Goal: Information Seeking & Learning: Check status

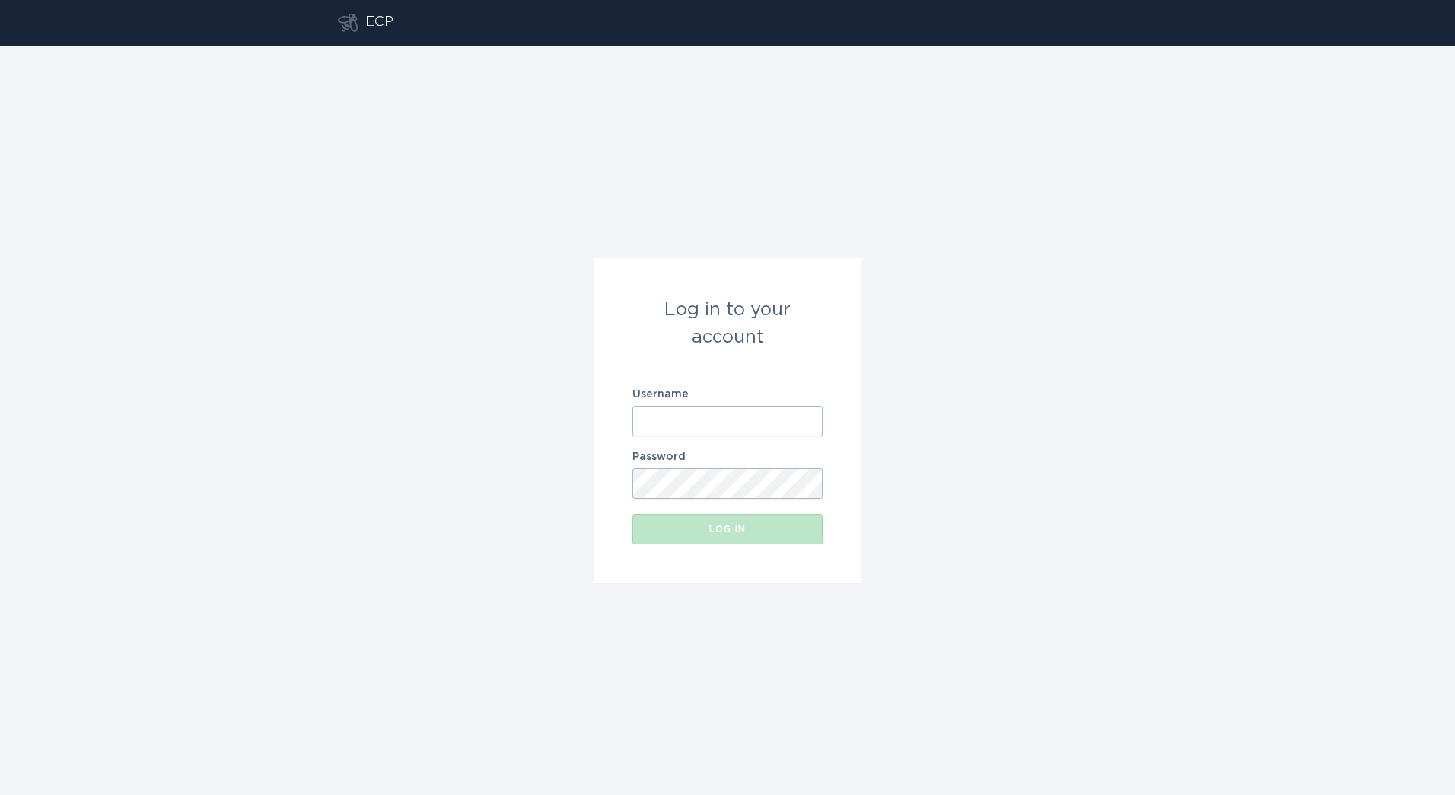
click at [804, 431] on input "Username" at bounding box center [727, 421] width 190 height 30
paste input "[PERSON_NAME][EMAIL_ADDRESS][DOMAIN_NAME]"
type input "[PERSON_NAME][EMAIL_ADDRESS][DOMAIN_NAME]"
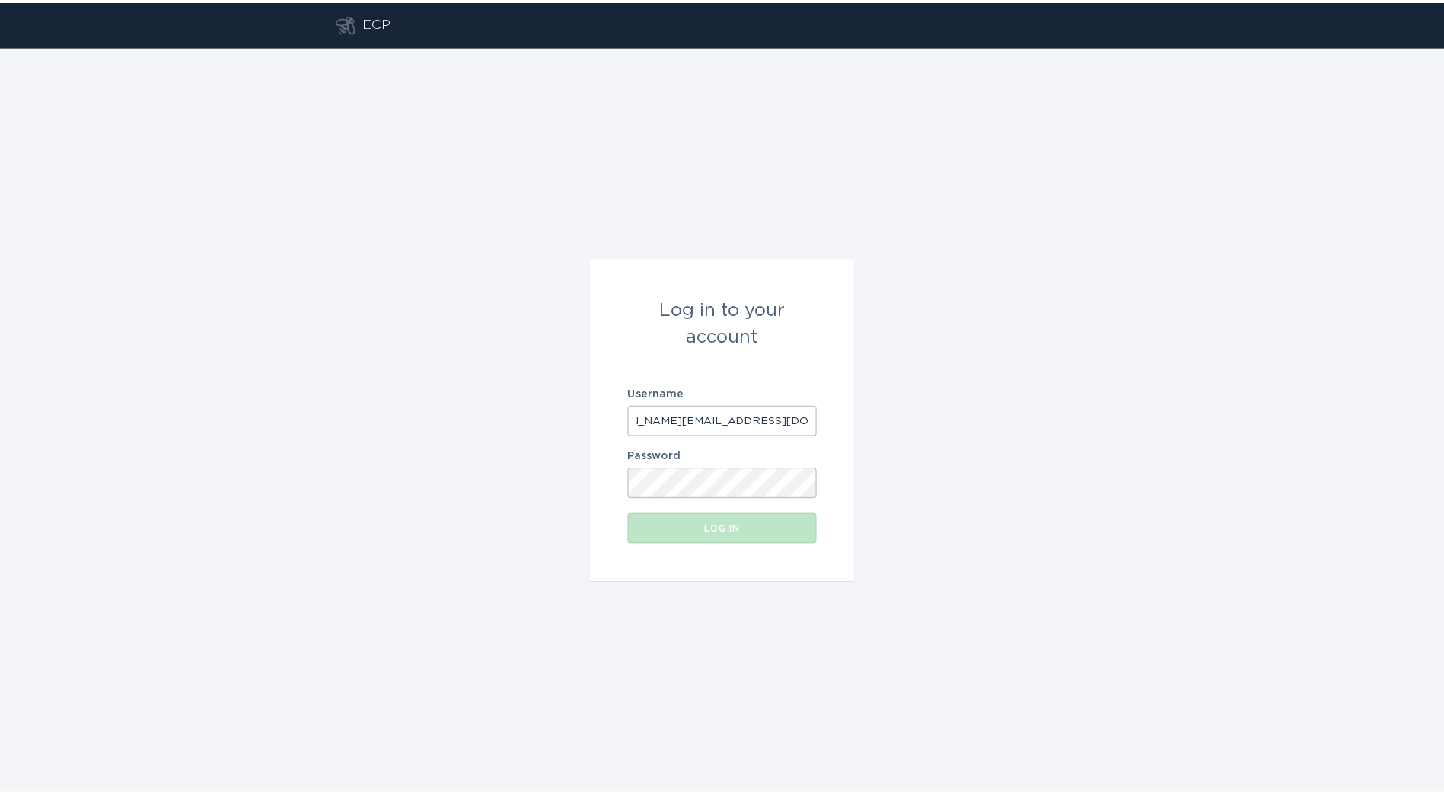
scroll to position [0, 0]
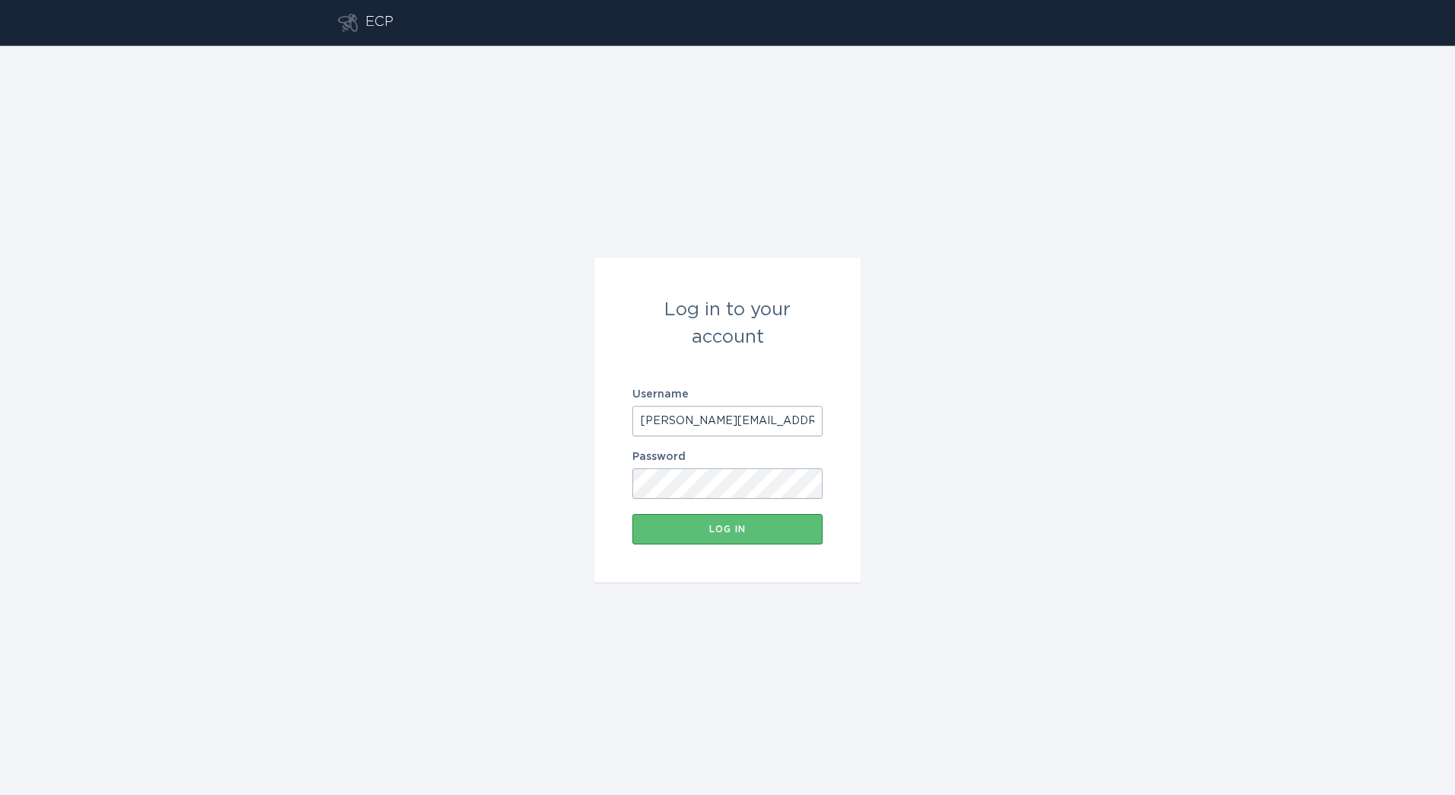
click at [742, 551] on form "Log in to your account Username [PERSON_NAME][EMAIL_ADDRESS][DOMAIN_NAME] Passw…" at bounding box center [727, 420] width 266 height 324
click at [773, 543] on button "Log in" at bounding box center [727, 529] width 190 height 30
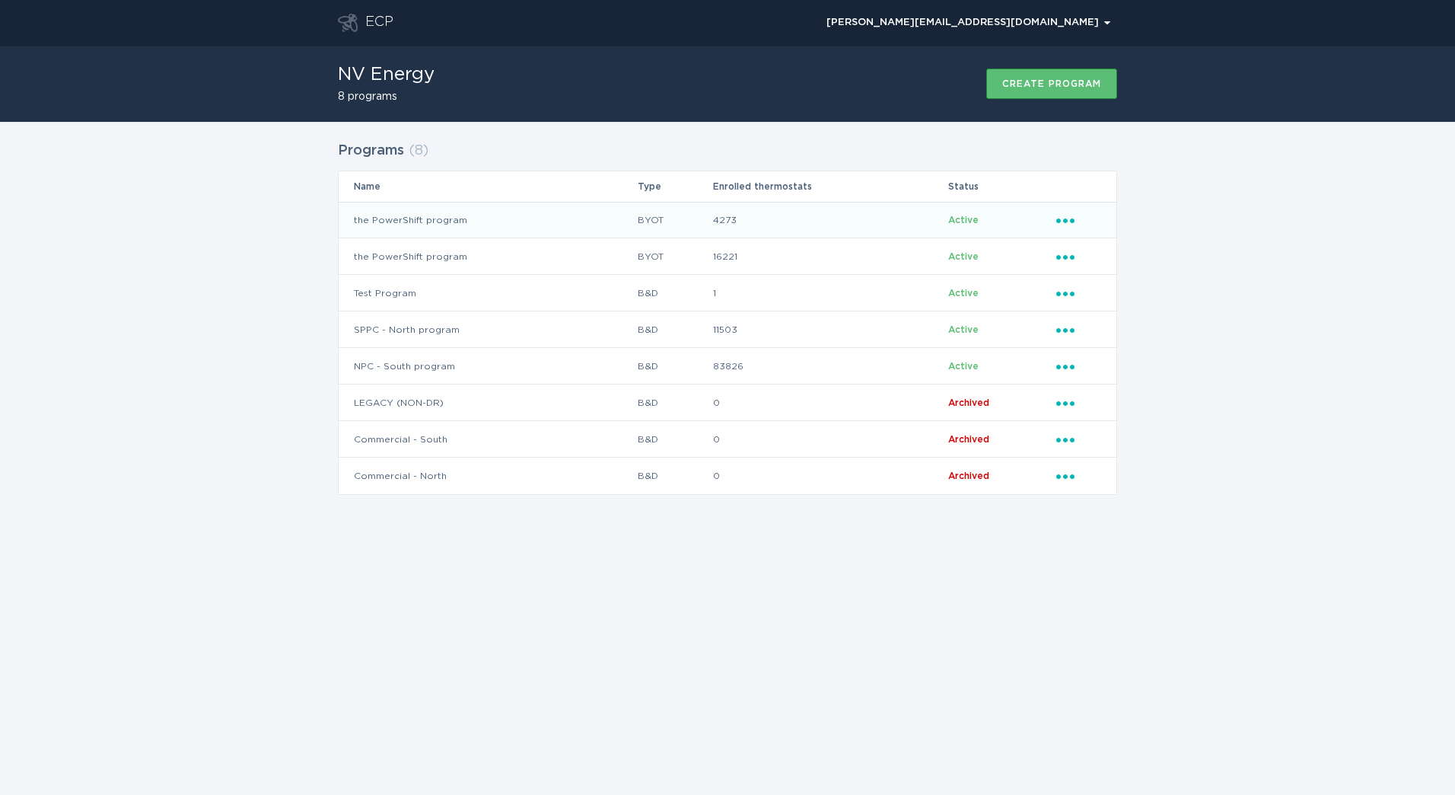
click at [684, 231] on td "BYOT" at bounding box center [674, 220] width 75 height 37
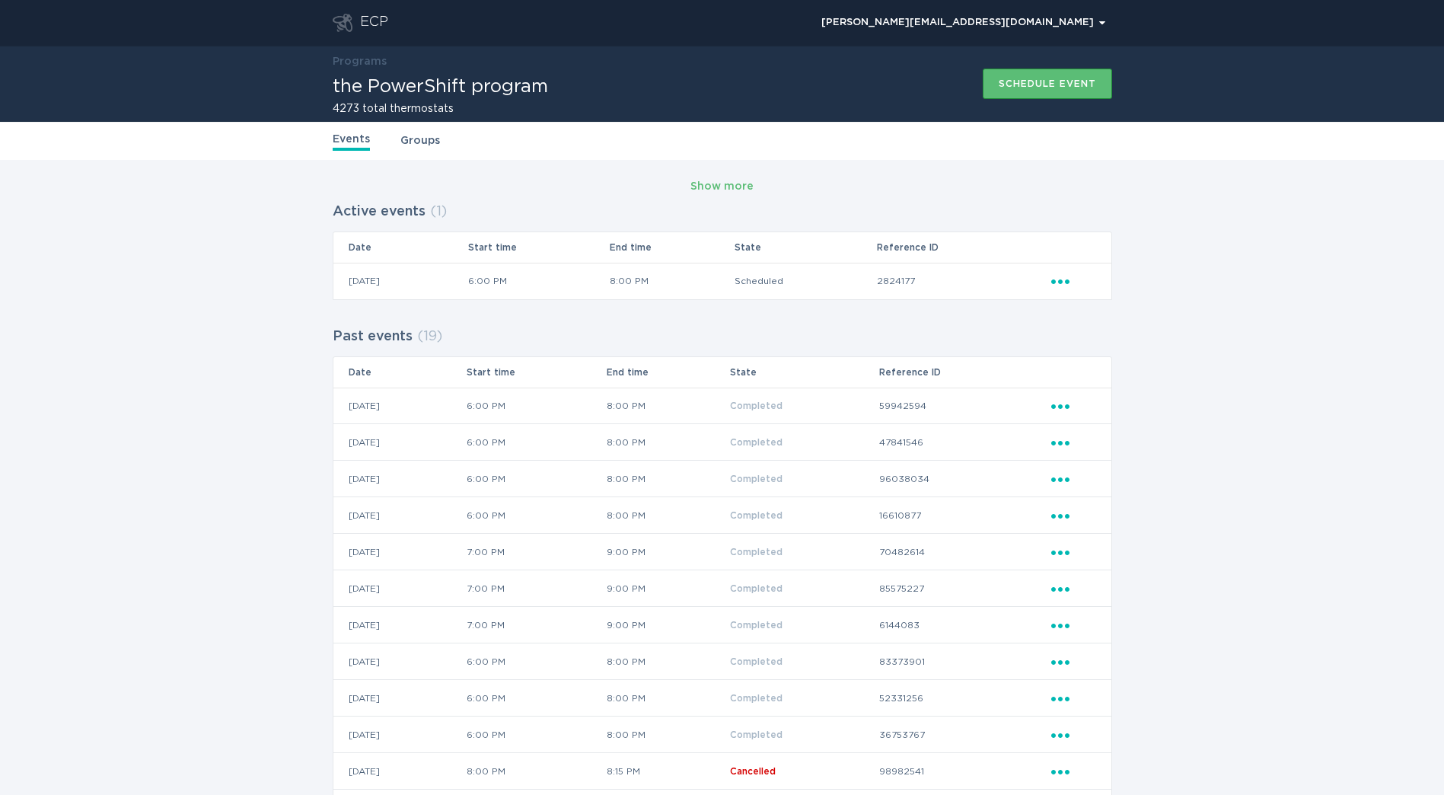
click at [376, 20] on div "ECP" at bounding box center [374, 23] width 28 height 18
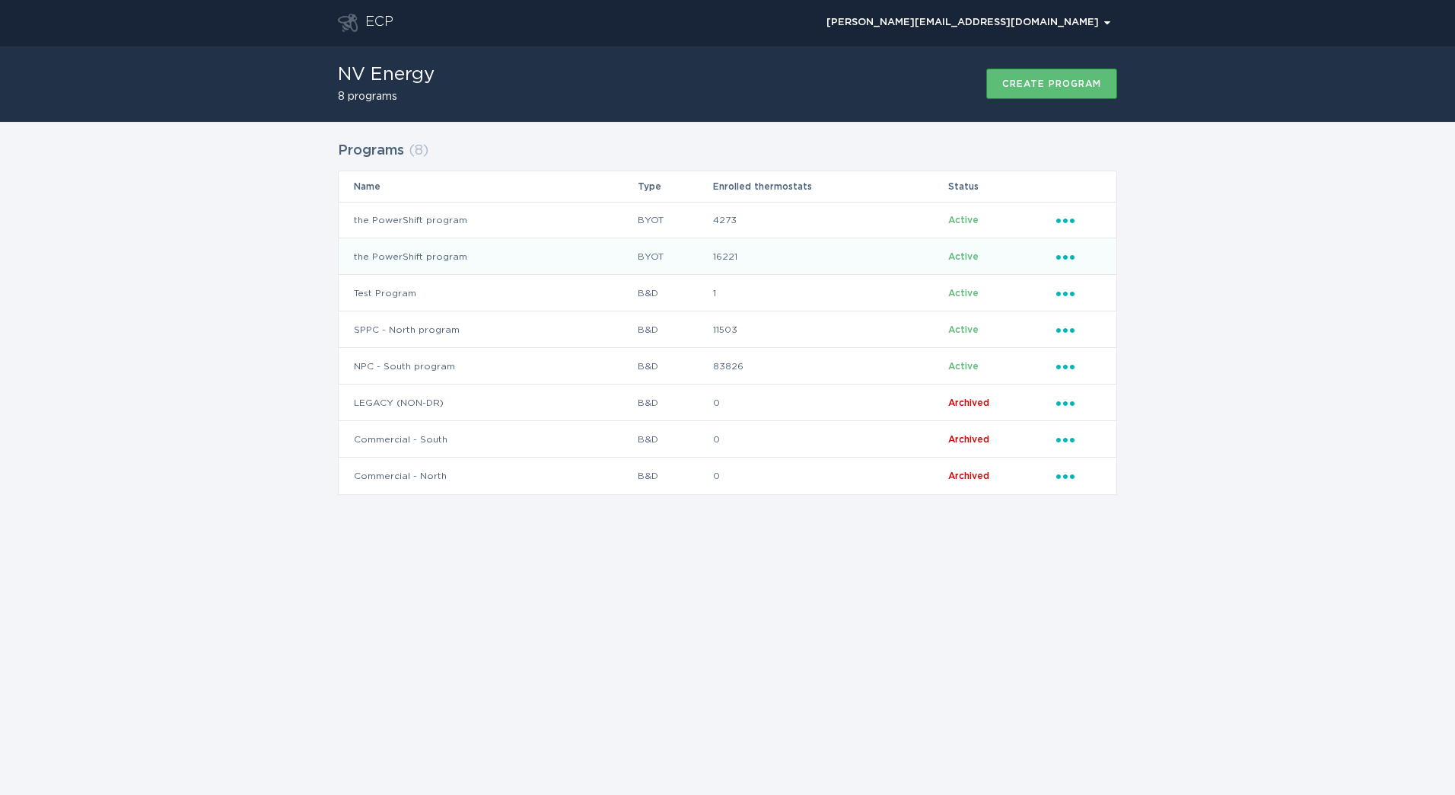
click at [699, 250] on td "BYOT" at bounding box center [674, 256] width 75 height 37
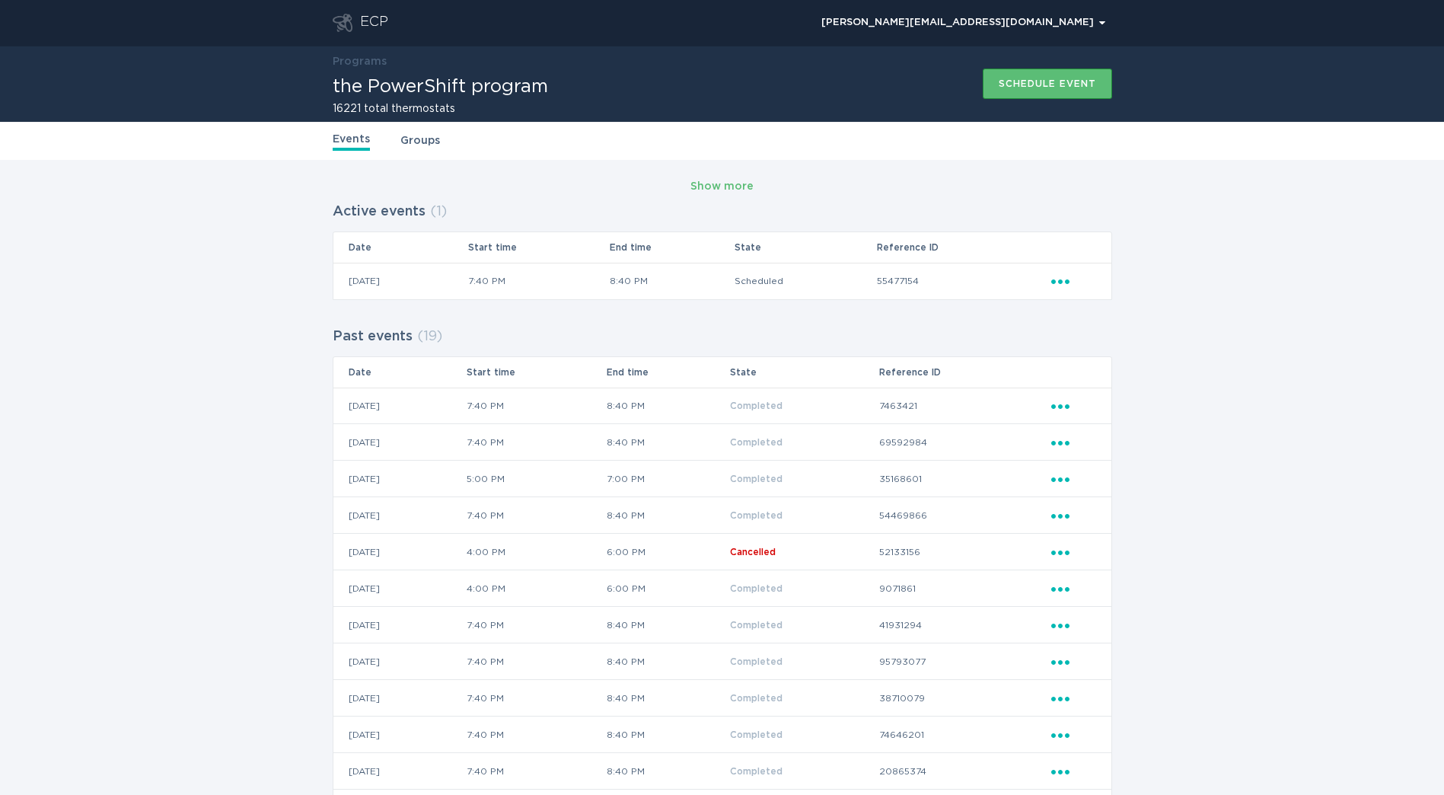
click at [379, 17] on div "ECP" at bounding box center [374, 23] width 28 height 18
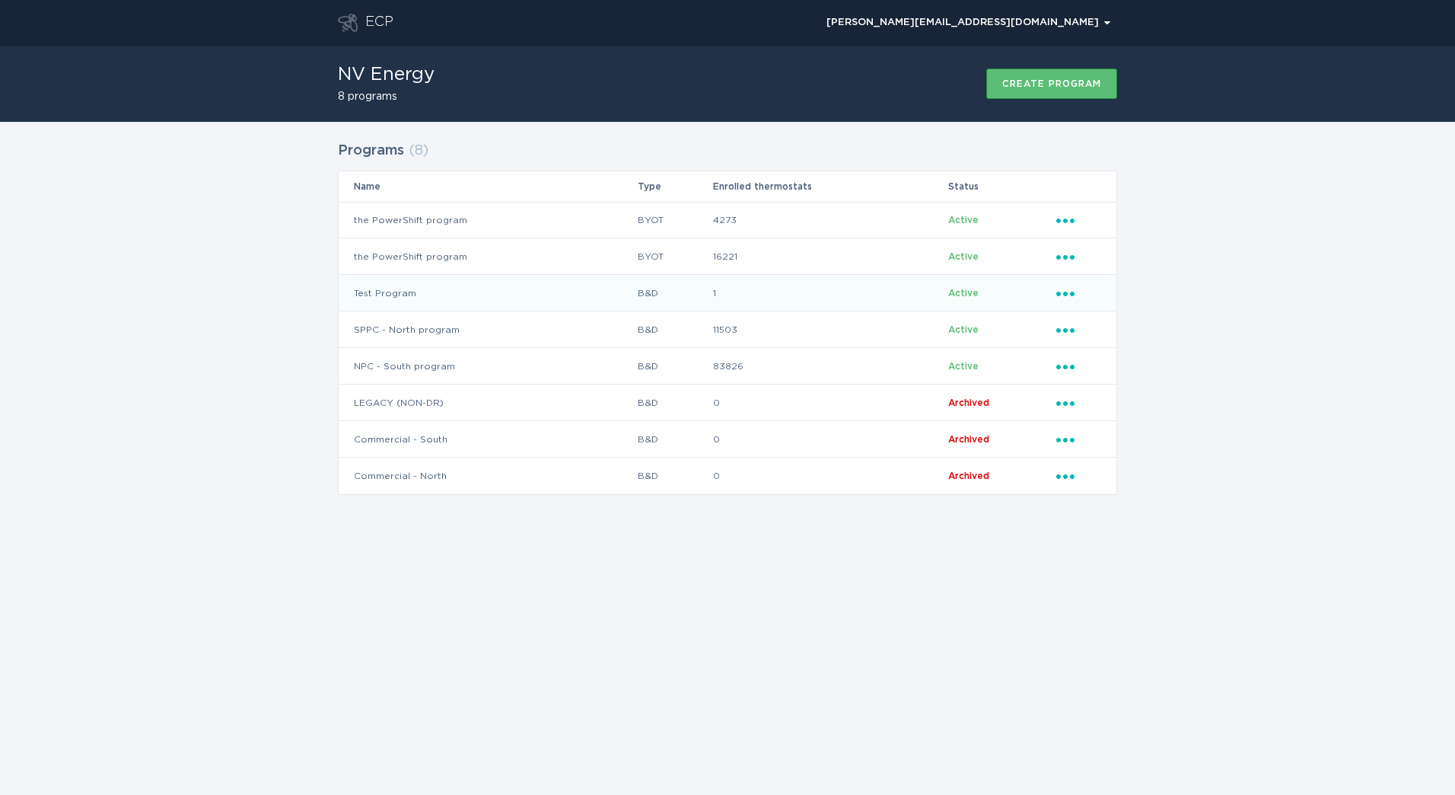
click at [800, 297] on td "1" at bounding box center [829, 293] width 235 height 37
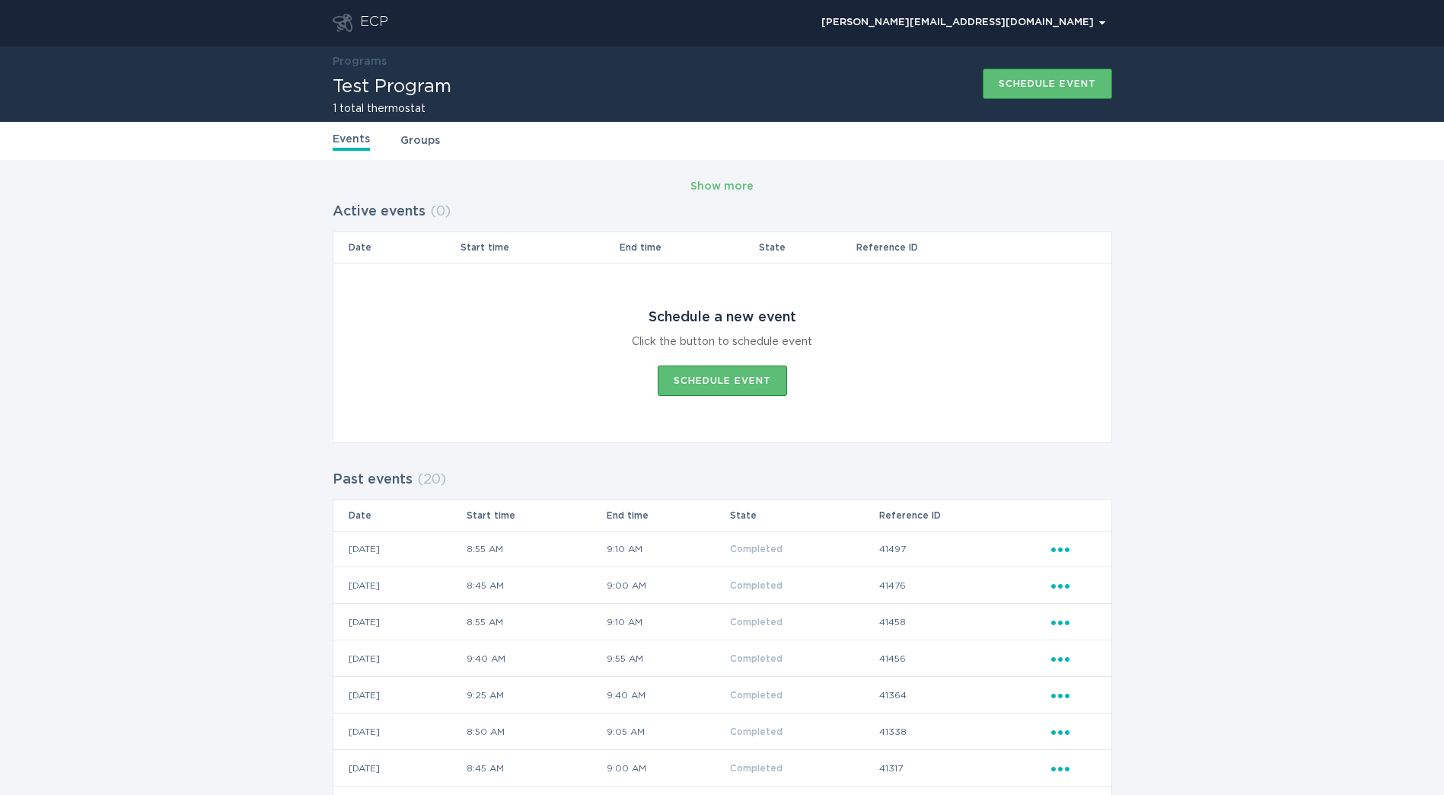
click at [374, 21] on div "ECP" at bounding box center [374, 23] width 28 height 18
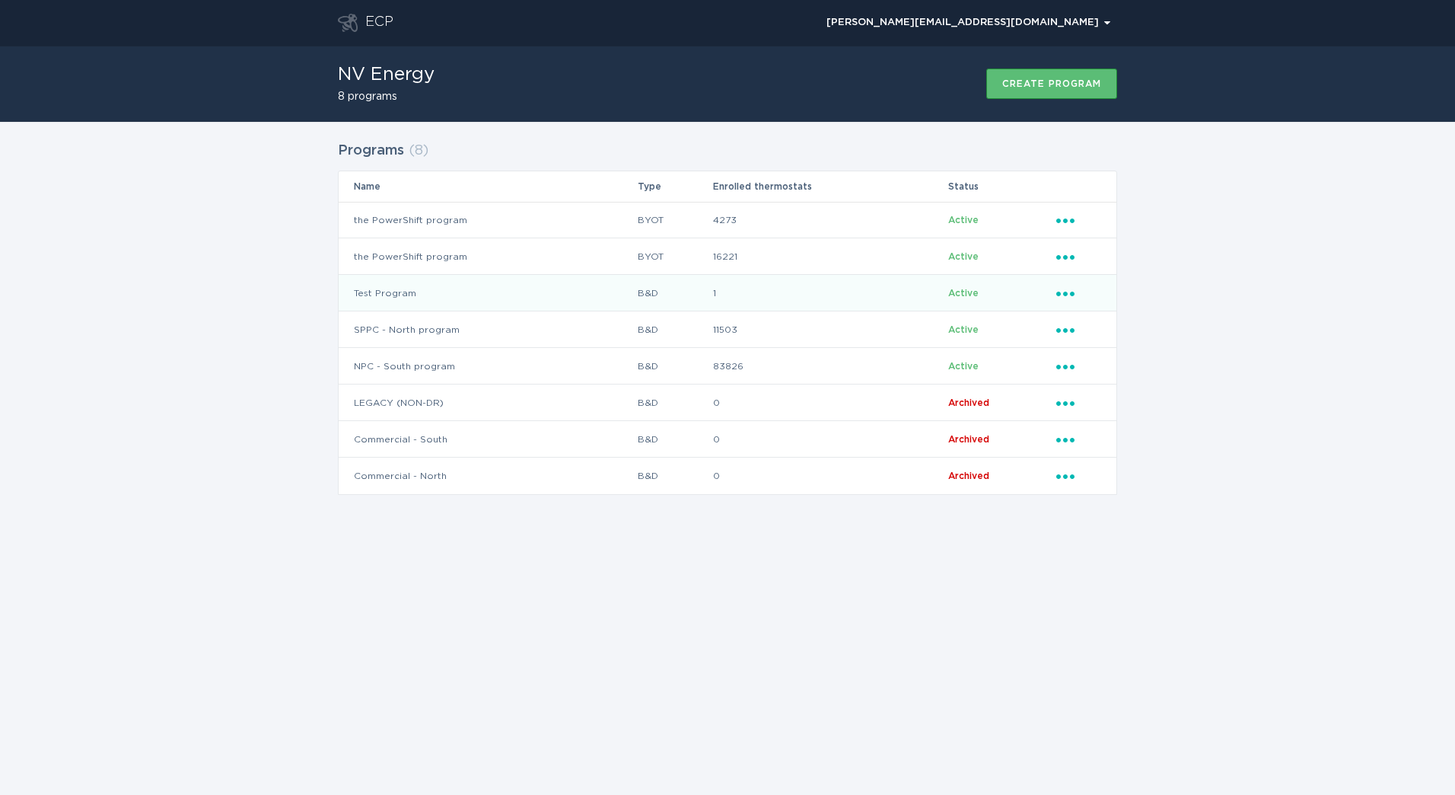
click at [805, 308] on td "1" at bounding box center [829, 293] width 235 height 37
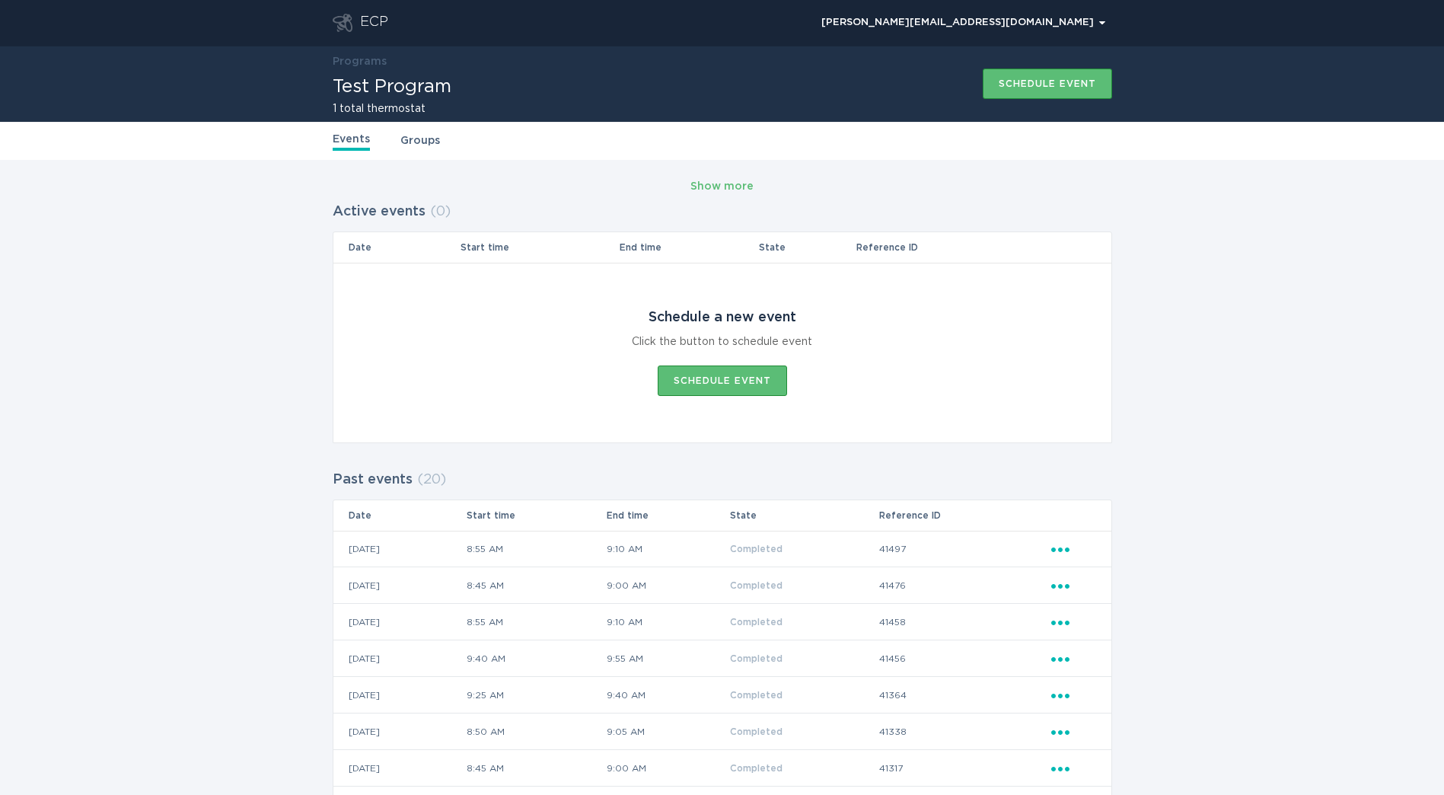
click at [352, 21] on div "ECP" at bounding box center [361, 23] width 56 height 18
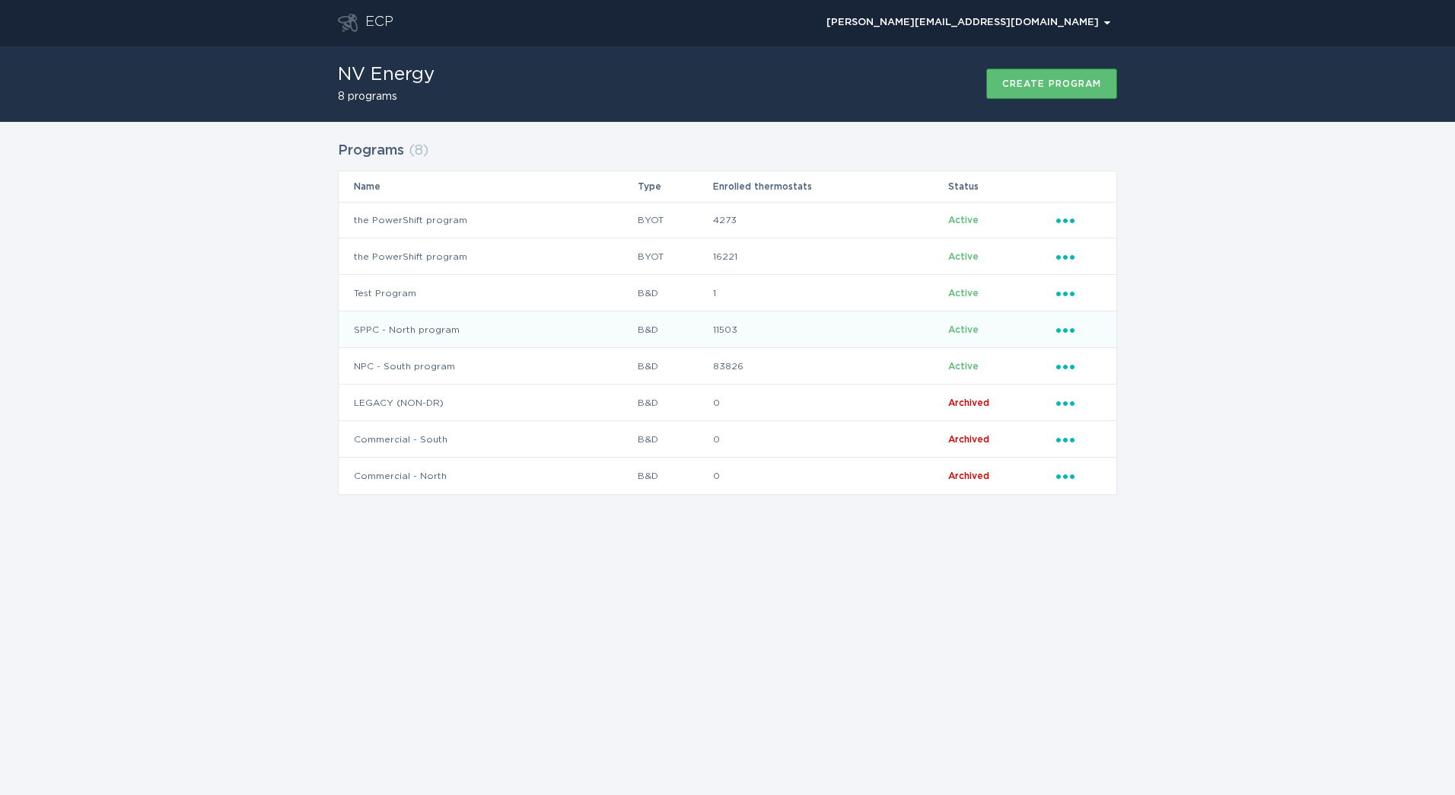
click at [703, 336] on td "B&D" at bounding box center [674, 329] width 75 height 37
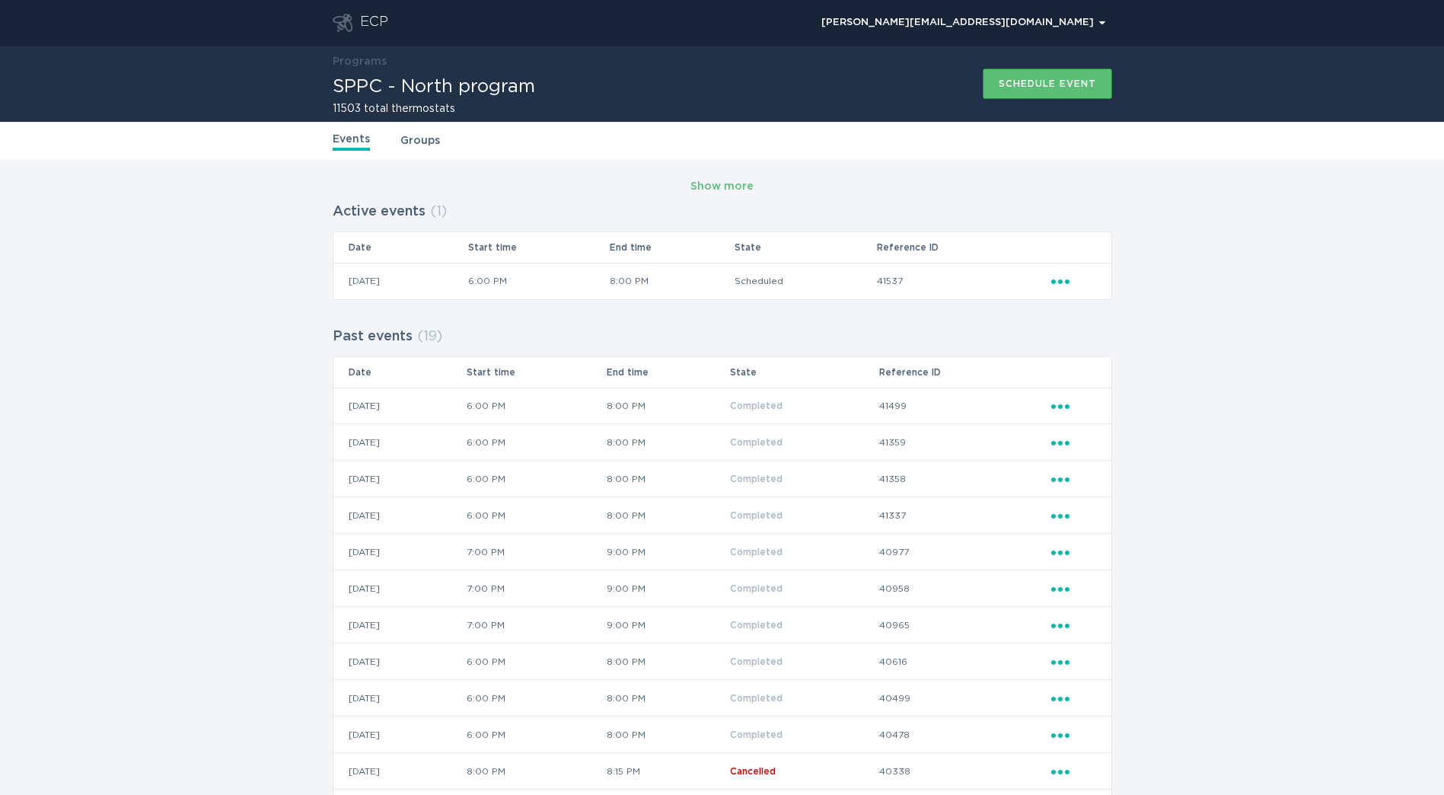
click at [380, 31] on div "ECP" at bounding box center [374, 23] width 28 height 18
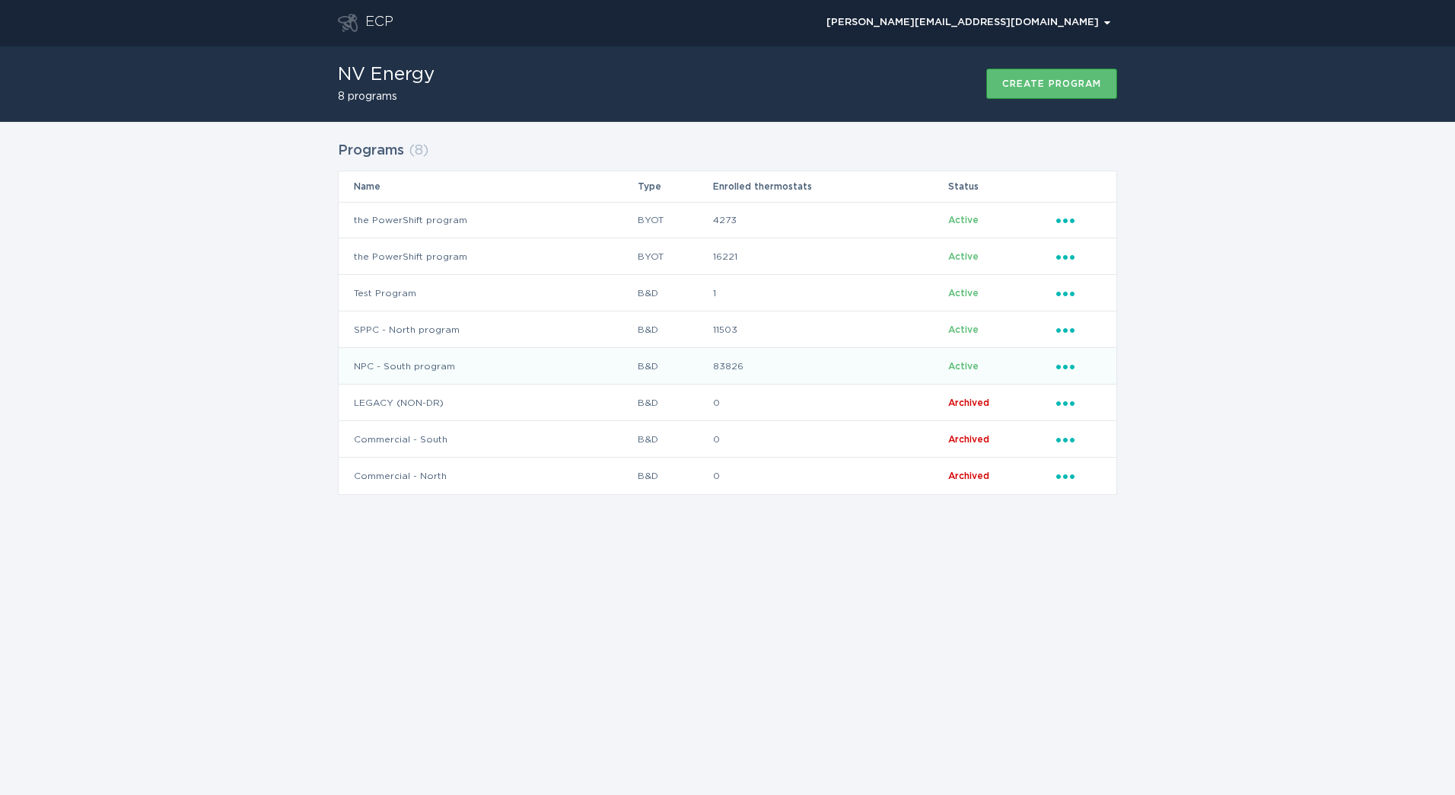
click at [871, 365] on td "83826" at bounding box center [829, 366] width 235 height 37
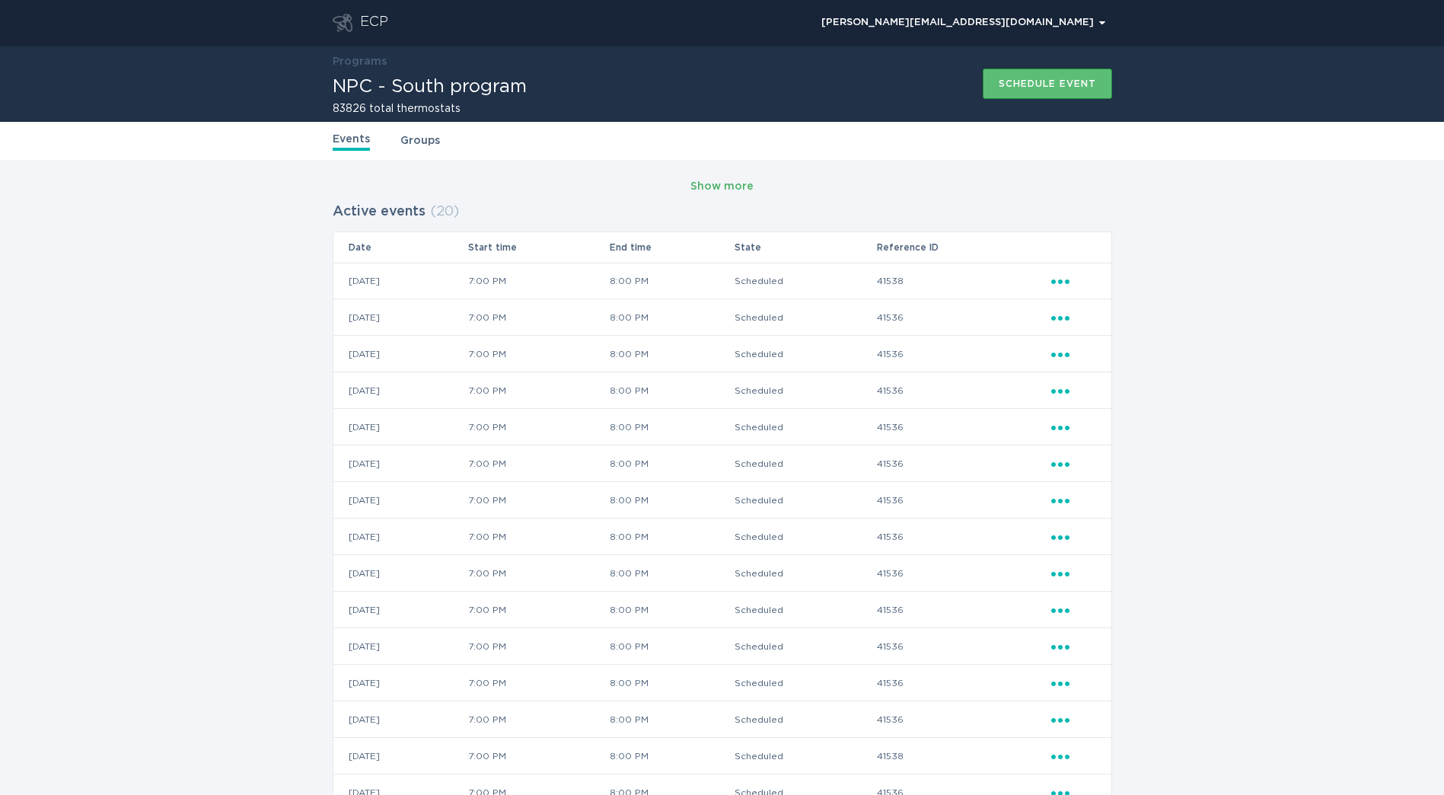
click at [744, 186] on div "Show more" at bounding box center [721, 186] width 63 height 17
